Goal: Register for event/course

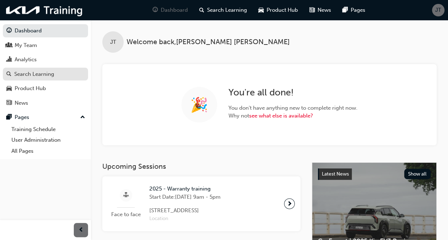
click at [35, 72] on div "Search Learning" at bounding box center [34, 74] width 40 height 8
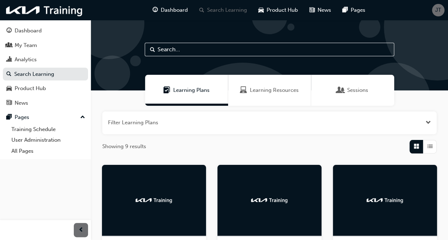
click at [350, 90] on span "Sessions" at bounding box center [357, 90] width 21 height 8
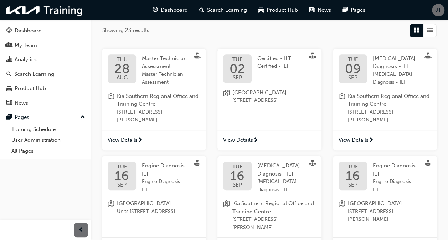
scroll to position [32, 0]
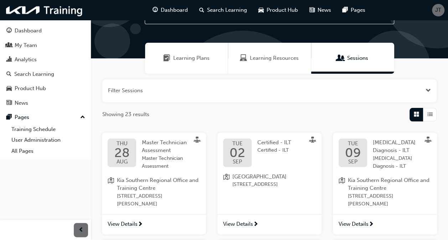
click at [426, 91] on span "Open the filter" at bounding box center [428, 91] width 5 height 8
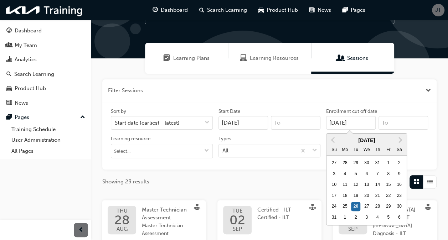
click at [358, 121] on input "[DATE]" at bounding box center [351, 123] width 50 height 14
click at [335, 206] on div "24" at bounding box center [333, 206] width 9 height 9
click at [335, 130] on input "[DATE]" at bounding box center [351, 123] width 50 height 14
type input "[DATE]"
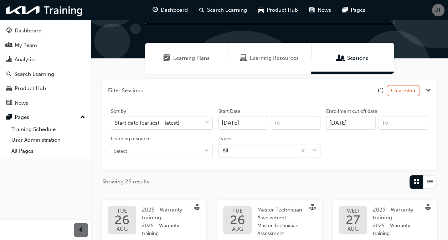
click at [322, 99] on button "button" at bounding box center [269, 90] width 334 height 23
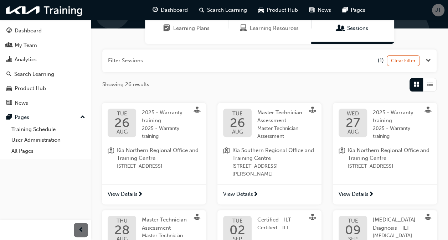
scroll to position [65, 0]
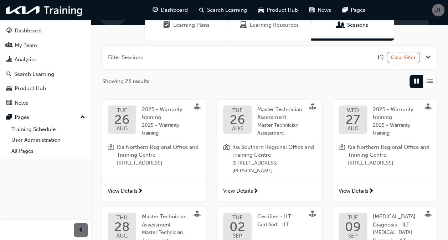
click at [360, 193] on span "View Details" at bounding box center [354, 191] width 30 height 8
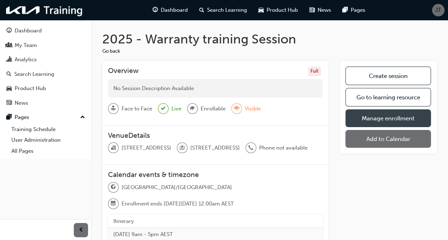
click at [385, 120] on link "Manage enrollment" at bounding box center [388, 118] width 86 height 18
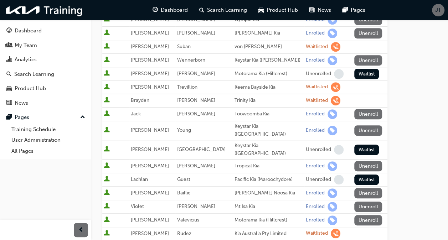
scroll to position [215, 0]
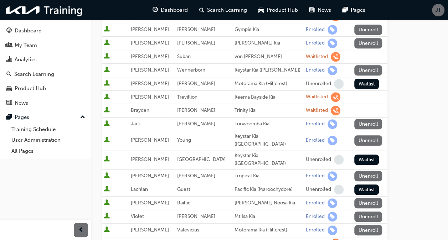
drag, startPoint x: 445, startPoint y: 101, endPoint x: 446, endPoint y: 97, distance: 4.1
click at [446, 97] on div "Go to session detail page Manage enrollment for 2025 - Warranty training Start …" at bounding box center [269, 91] width 357 height 573
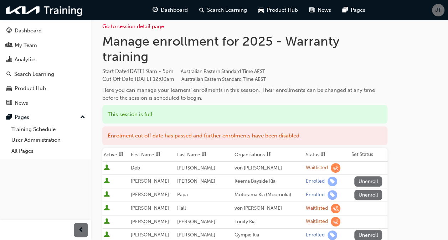
scroll to position [2, 0]
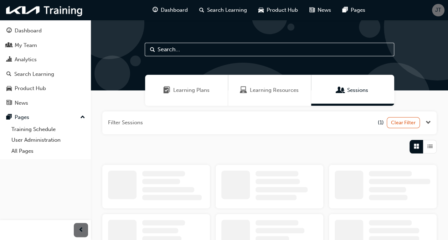
scroll to position [51, 0]
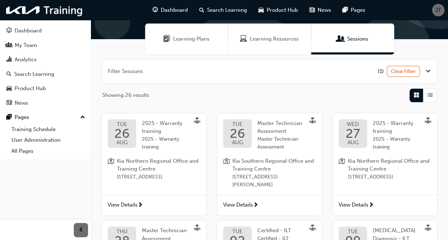
click at [126, 202] on span "View Details" at bounding box center [123, 205] width 30 height 8
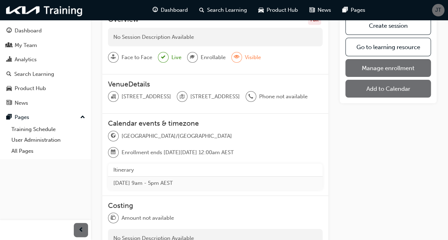
click at [388, 68] on link "Manage enrollment" at bounding box center [388, 68] width 86 height 18
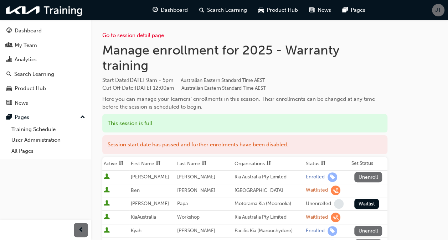
scroll to position [51, 0]
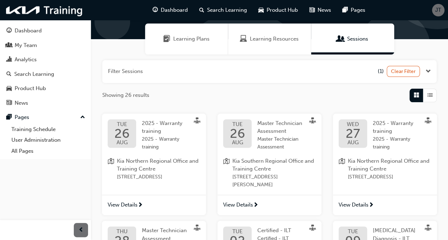
click at [361, 201] on span "View Details" at bounding box center [354, 205] width 30 height 8
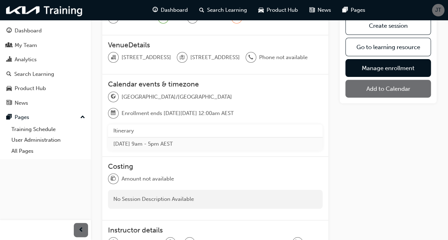
scroll to position [58, 0]
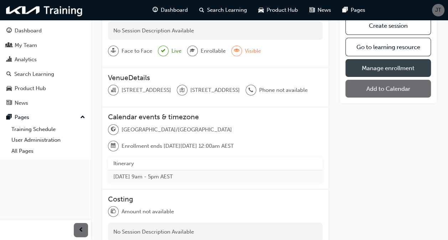
click at [389, 64] on link "Manage enrollment" at bounding box center [388, 68] width 86 height 18
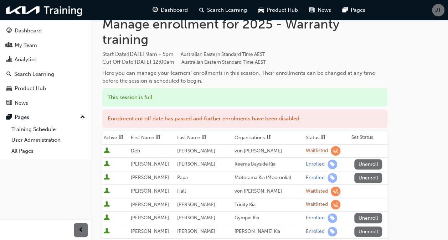
scroll to position [29, 0]
